Goal: Task Accomplishment & Management: Manage account settings

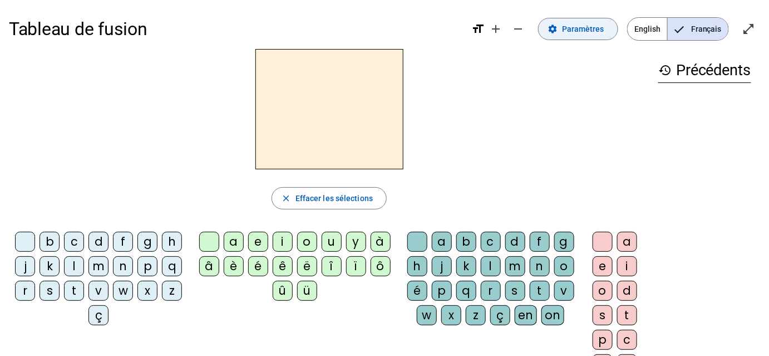
click at [586, 30] on span "Paramètres" at bounding box center [583, 28] width 42 height 13
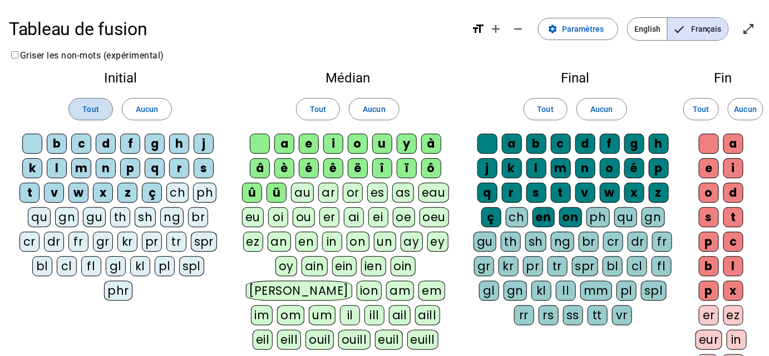
click at [86, 109] on span "Tout" at bounding box center [90, 108] width 16 height 13
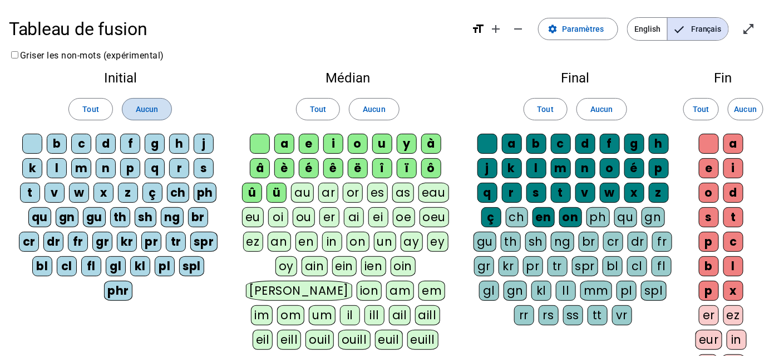
click at [141, 111] on span "Aucun" at bounding box center [147, 108] width 22 height 13
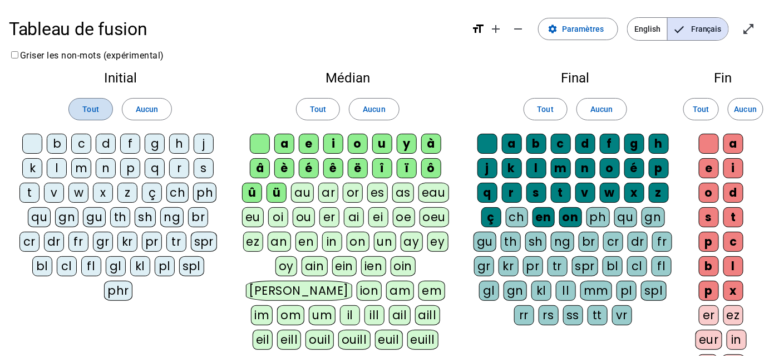
click at [92, 106] on span "Tout" at bounding box center [90, 108] width 16 height 13
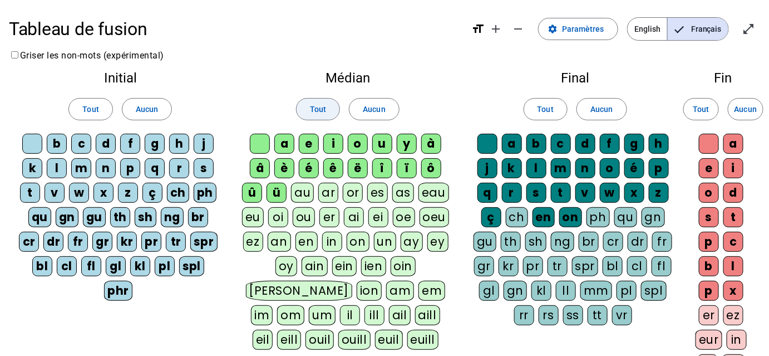
click at [321, 110] on span "Tout" at bounding box center [318, 108] width 16 height 13
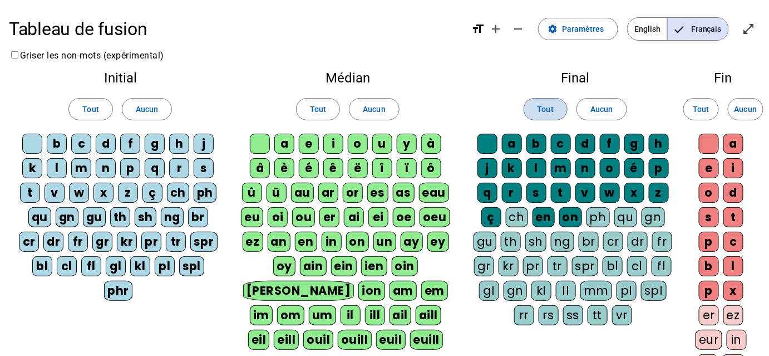
click at [554, 108] on span at bounding box center [545, 109] width 43 height 27
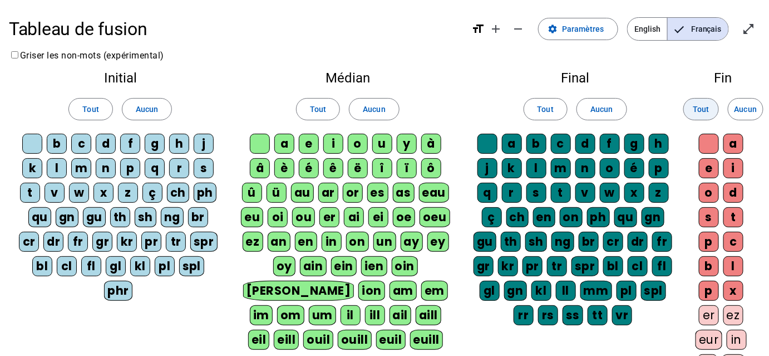
click at [706, 110] on span "Tout" at bounding box center [701, 108] width 16 height 13
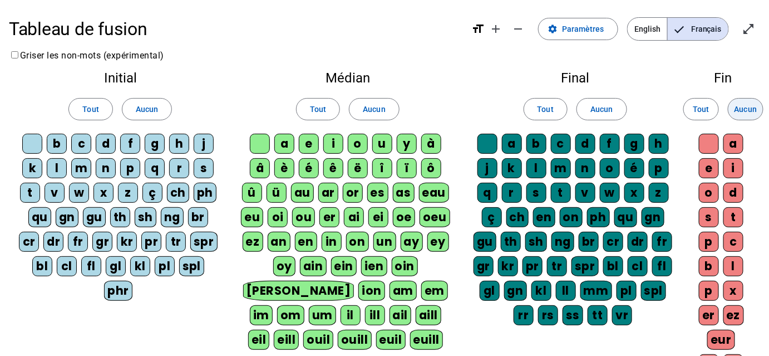
click at [739, 112] on span "Aucun" at bounding box center [746, 108] width 22 height 13
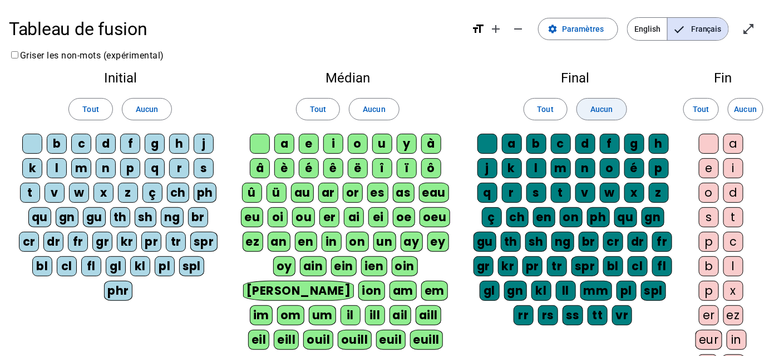
click at [608, 107] on span "Aucun" at bounding box center [602, 108] width 22 height 13
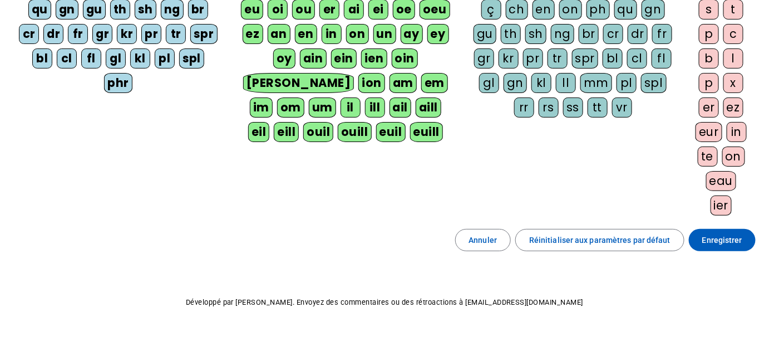
scroll to position [215, 0]
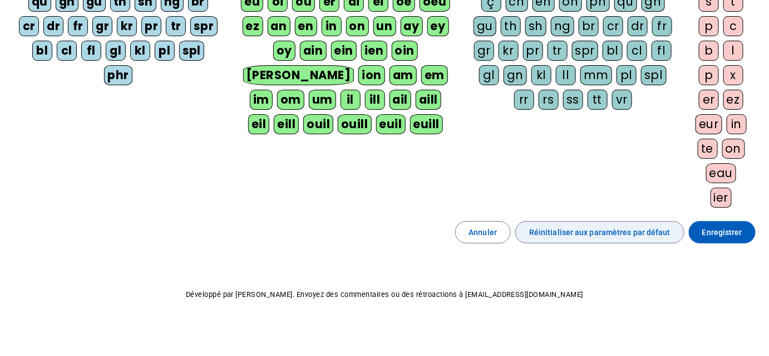
click at [596, 229] on span "Réinitialiser aux paramètres par défaut" at bounding box center [599, 231] width 141 height 13
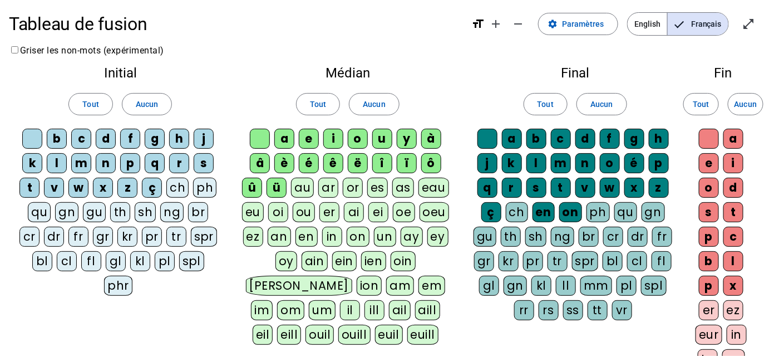
scroll to position [0, 0]
